Goal: Task Accomplishment & Management: Manage account settings

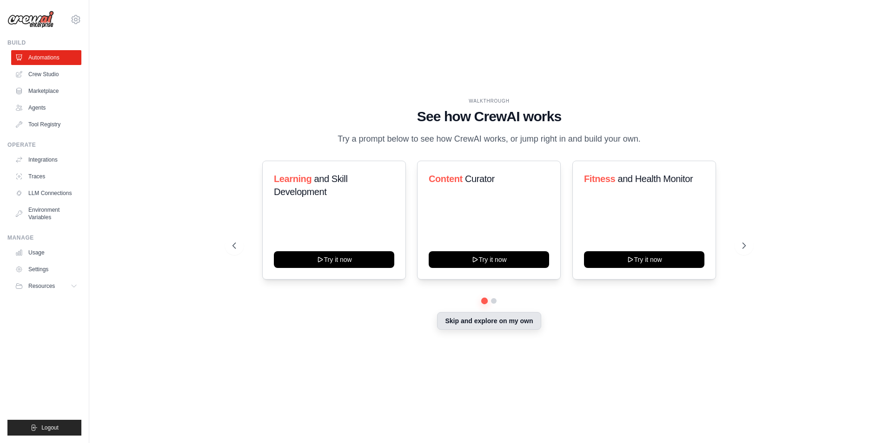
click at [506, 323] on button "Skip and explore on my own" at bounding box center [489, 321] width 104 height 18
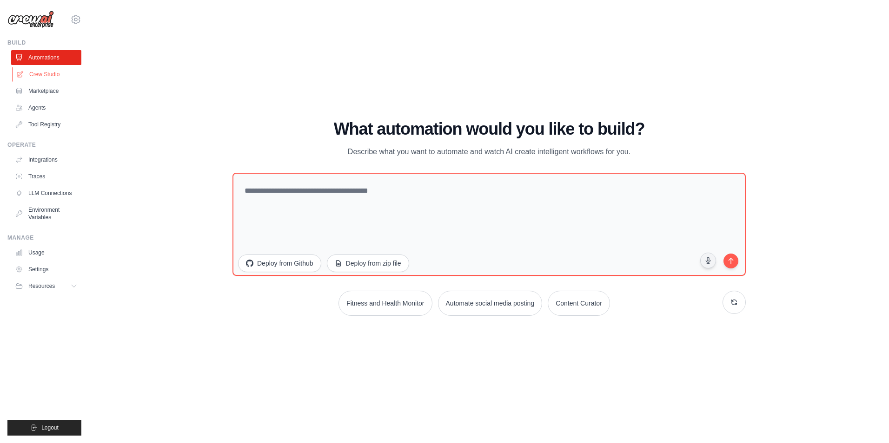
click at [47, 73] on link "Crew Studio" at bounding box center [47, 74] width 70 height 15
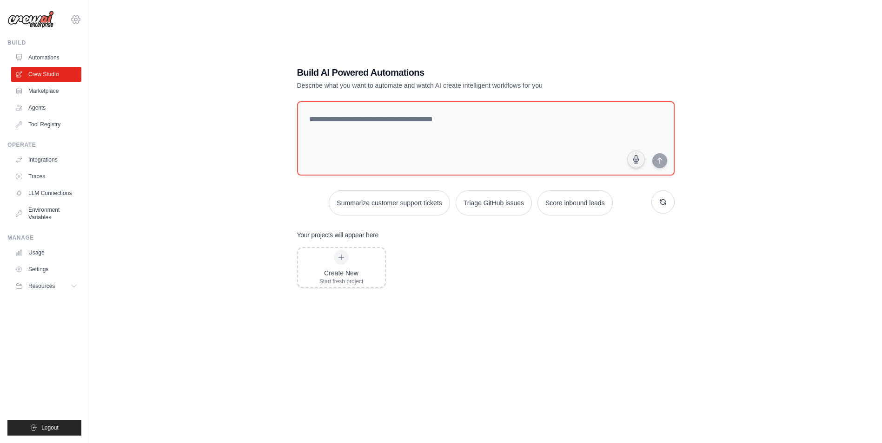
click at [77, 22] on icon at bounding box center [75, 19] width 11 height 11
click at [61, 63] on link "Settings" at bounding box center [76, 62] width 82 height 17
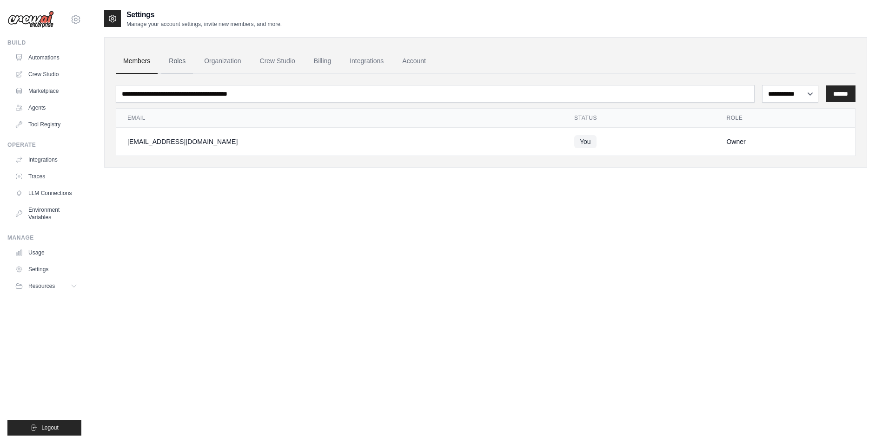
click at [177, 63] on link "Roles" at bounding box center [177, 61] width 32 height 25
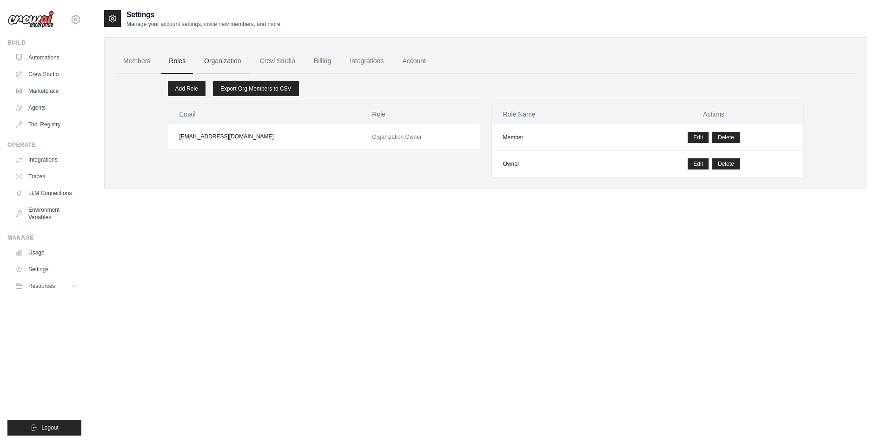
click at [236, 66] on link "Organization" at bounding box center [223, 61] width 52 height 25
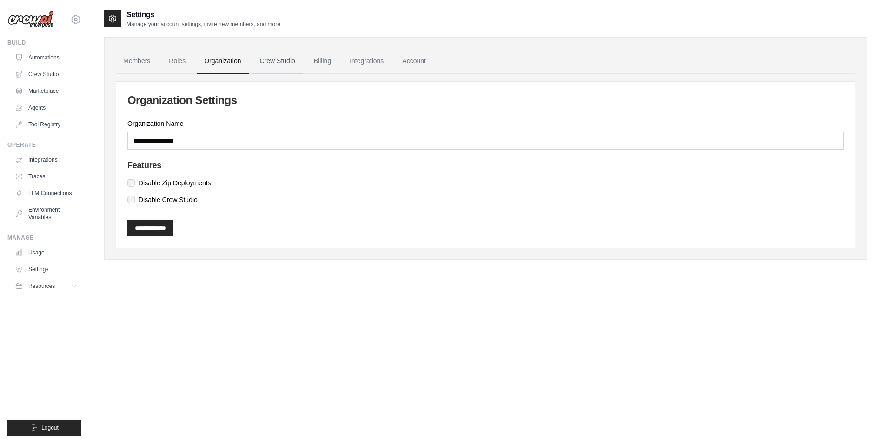
click at [278, 62] on link "Crew Studio" at bounding box center [277, 61] width 50 height 25
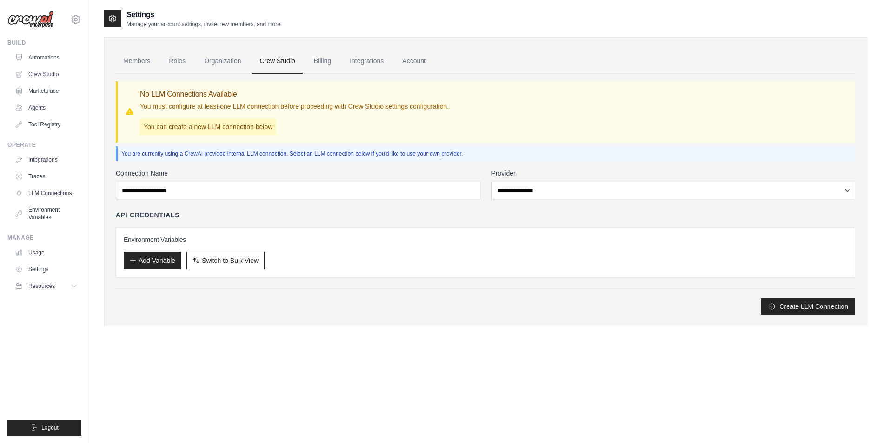
click at [324, 69] on link "Billing" at bounding box center [322, 61] width 32 height 25
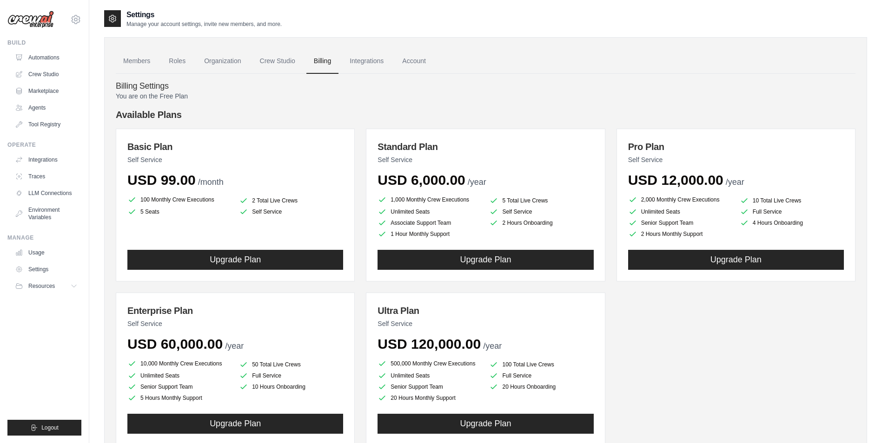
click at [369, 69] on link "Integrations" at bounding box center [366, 61] width 49 height 25
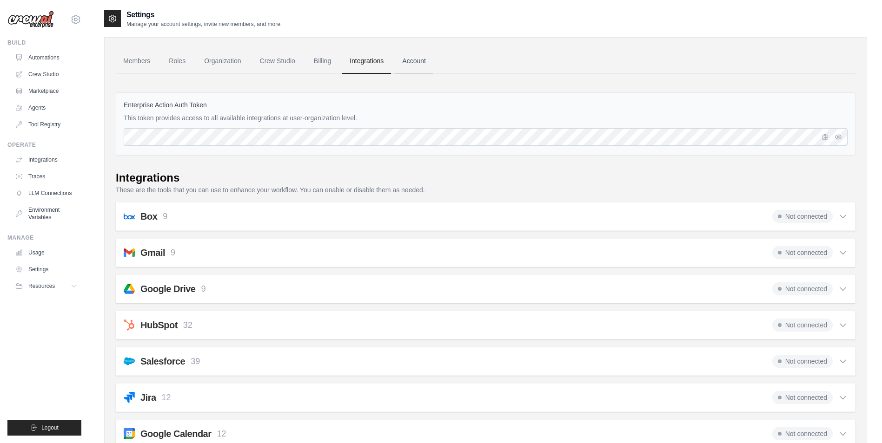
click at [428, 52] on link "Account" at bounding box center [414, 61] width 39 height 25
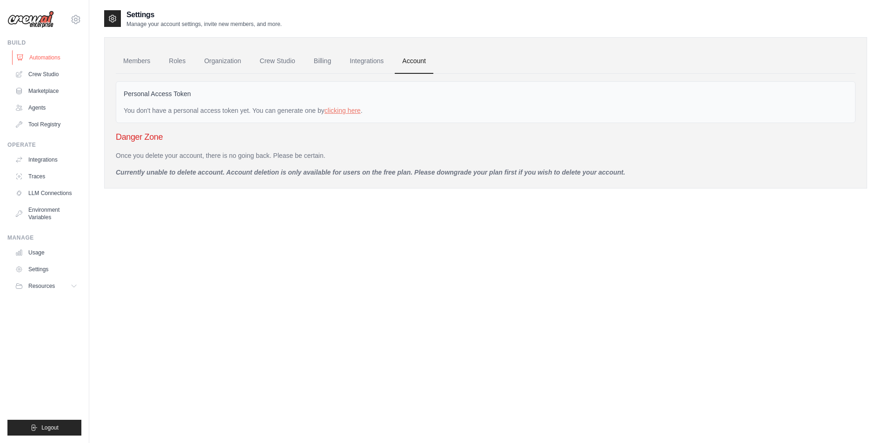
click at [46, 58] on link "Automations" at bounding box center [47, 57] width 70 height 15
